Goal: Task Accomplishment & Management: Manage account settings

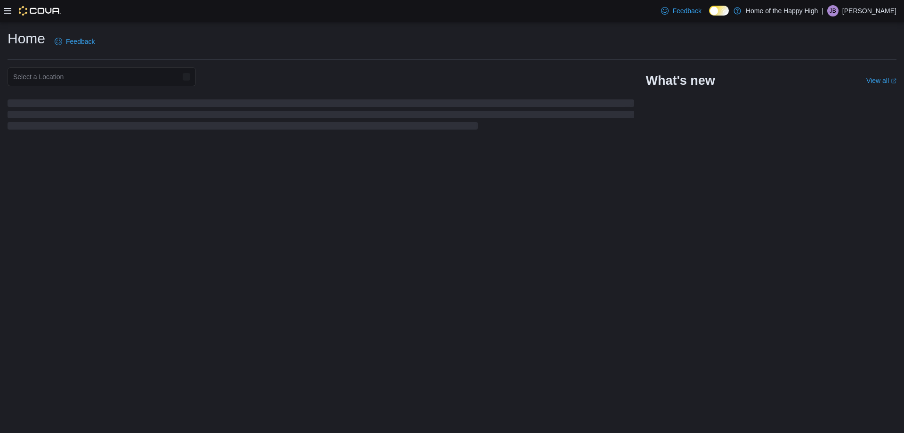
click at [881, 11] on p "[PERSON_NAME]" at bounding box center [870, 10] width 54 height 11
click at [842, 89] on span "Sign Out" at bounding box center [835, 92] width 25 height 9
